Goal: Task Accomplishment & Management: Manage account settings

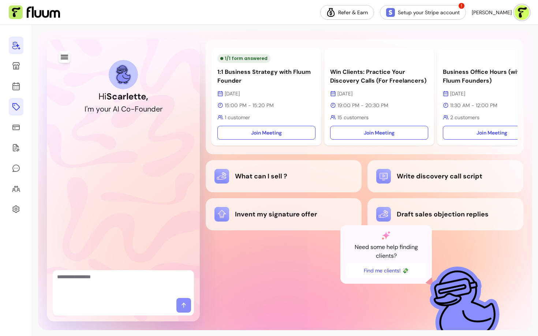
click at [14, 108] on icon at bounding box center [15, 106] width 7 height 7
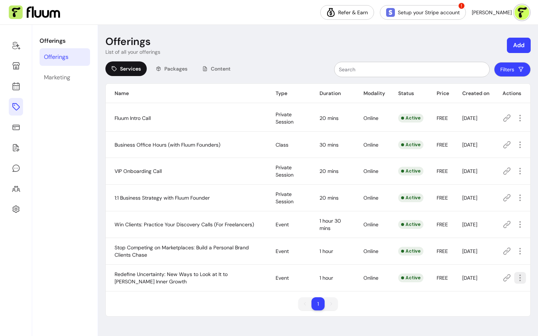
click at [515, 278] on icon "button" at bounding box center [519, 278] width 9 height 9
click at [469, 208] on span "Amend" at bounding box center [492, 211] width 53 height 7
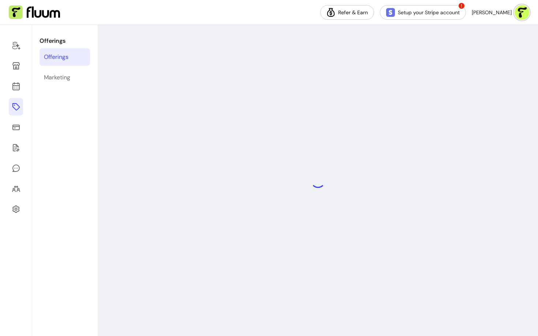
select select "***"
select select "****"
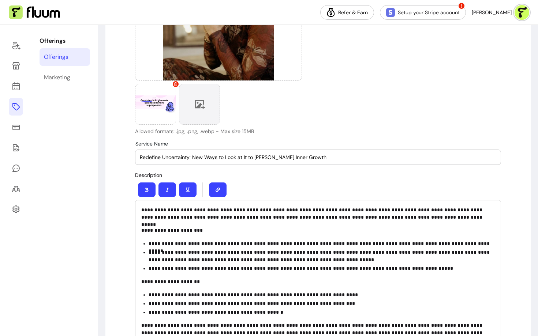
scroll to position [172, 0]
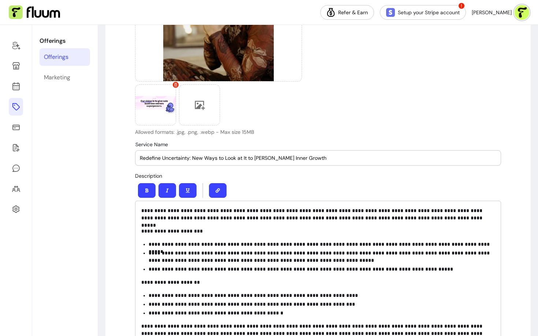
click at [209, 161] on input "Redefine Uncertainty: New Ways to Look at It to [PERSON_NAME] Inner Growth" at bounding box center [318, 157] width 356 height 7
paste input "Masterclass: How to Grow When Things Feel Uncertain"
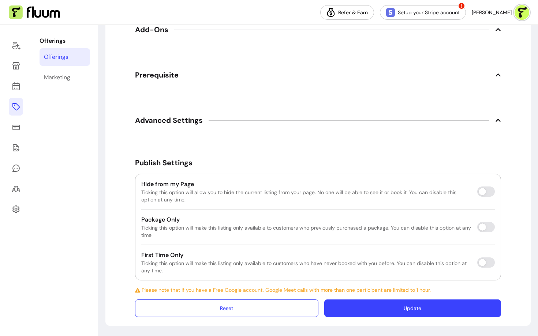
type input "Masterclass: How to Grow When Things Feel Uncertain"
click at [356, 308] on button "Update" at bounding box center [413, 308] width 172 height 17
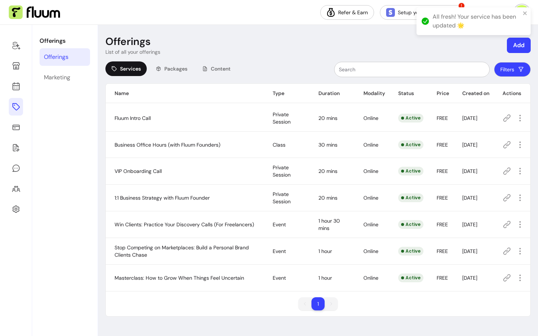
click at [503, 277] on icon at bounding box center [506, 278] width 9 height 9
